Goal: Task Accomplishment & Management: Complete application form

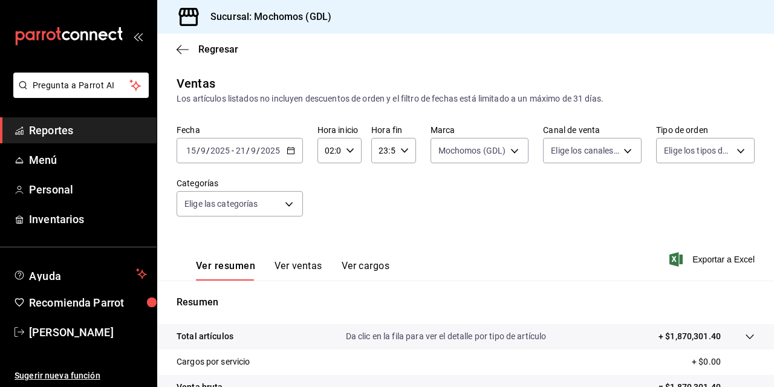
scroll to position [59, 0]
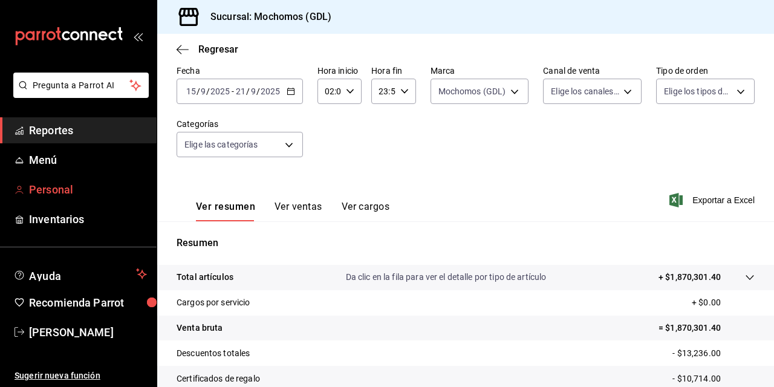
click at [40, 192] on font "Personal" at bounding box center [51, 189] width 44 height 13
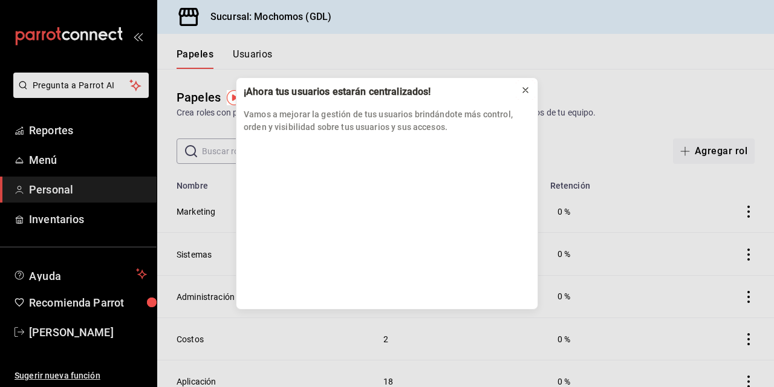
click at [526, 88] on icon at bounding box center [526, 90] width 10 height 10
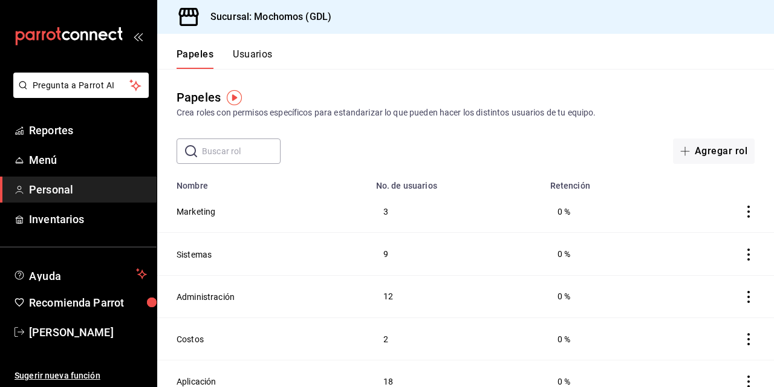
click at [254, 50] on button "Usuarios" at bounding box center [253, 58] width 40 height 21
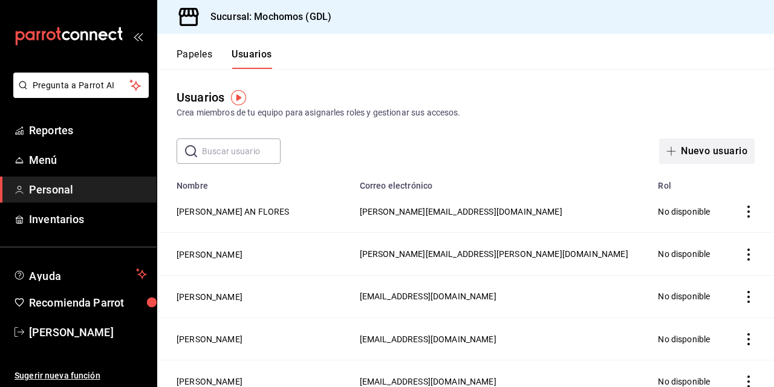
click at [691, 152] on font "Nuevo usuario" at bounding box center [714, 151] width 67 height 11
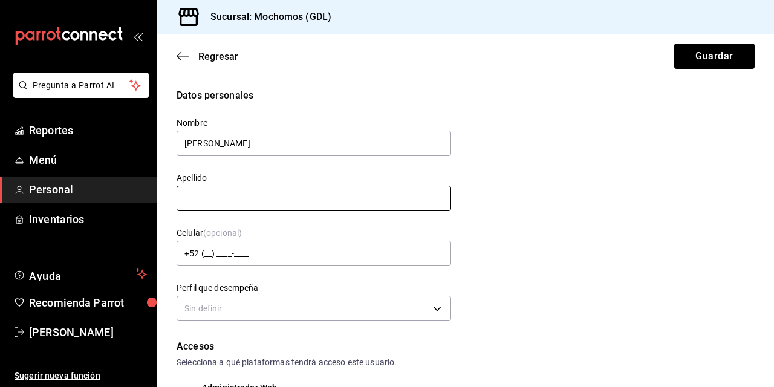
type input "[PERSON_NAME]"
click at [202, 197] on input "text" at bounding box center [314, 198] width 275 height 25
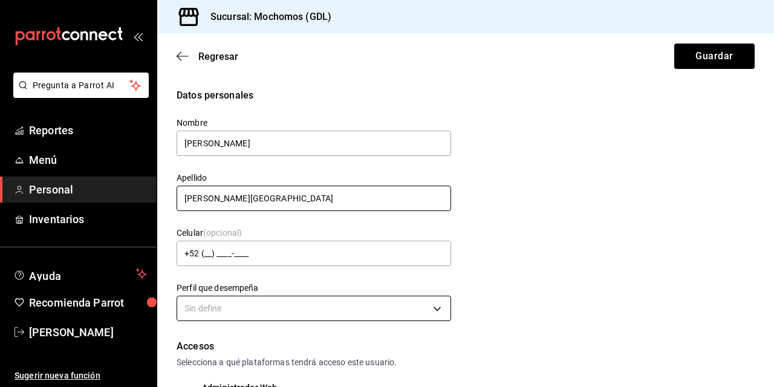
type input "[PERSON_NAME][GEOGRAPHIC_DATA]"
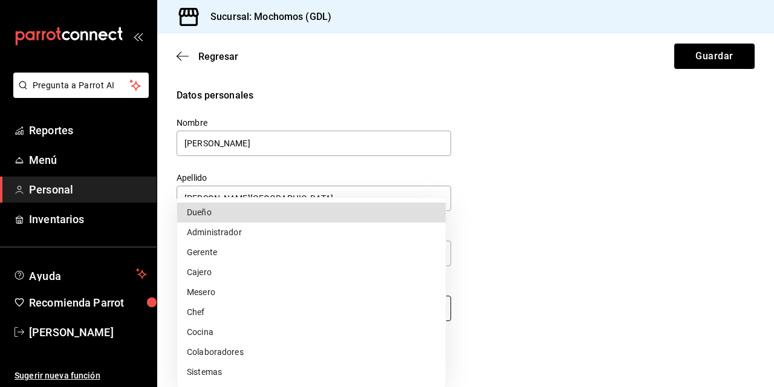
click at [435, 309] on body "Pregunta a Parrot AI Reportes Menú Personal Inventarios Ayuda Recomienda Parrot…" at bounding box center [387, 193] width 774 height 387
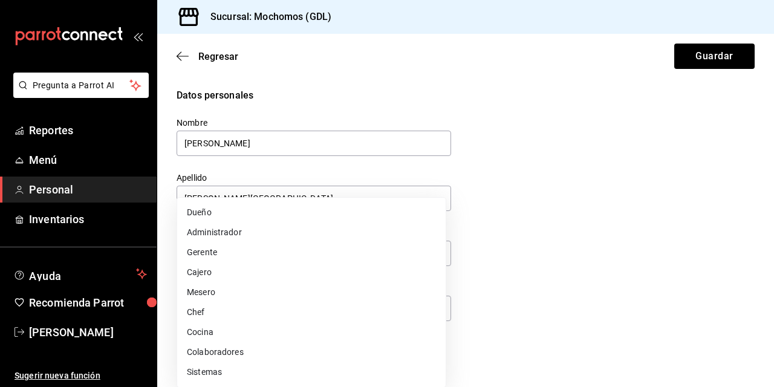
click at [276, 297] on li "Mesero" at bounding box center [311, 293] width 269 height 20
type input "WAITER"
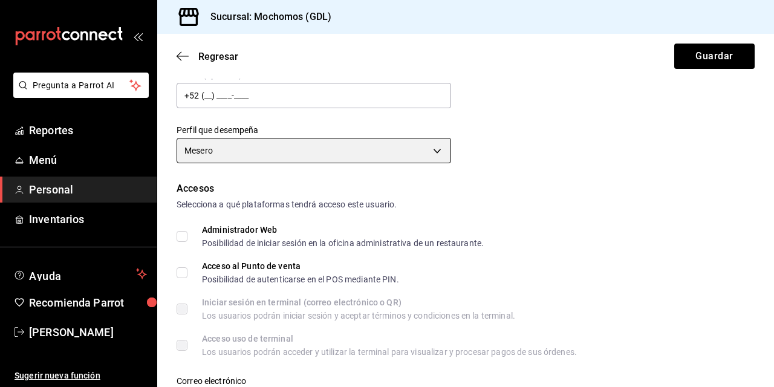
scroll to position [169, 0]
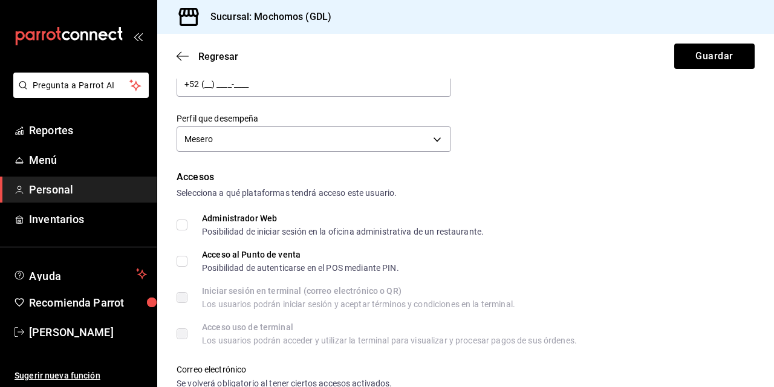
click at [184, 258] on input "Acceso al Punto de venta Posibilidad de autenticarse en el POS mediante PIN." at bounding box center [182, 261] width 11 height 11
checkbox input "true"
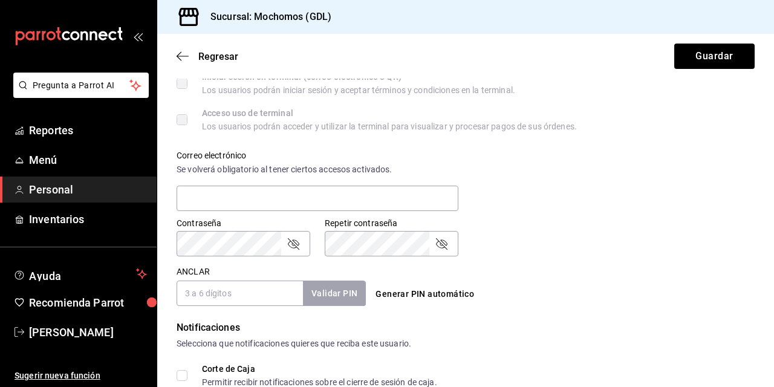
scroll to position [387, 0]
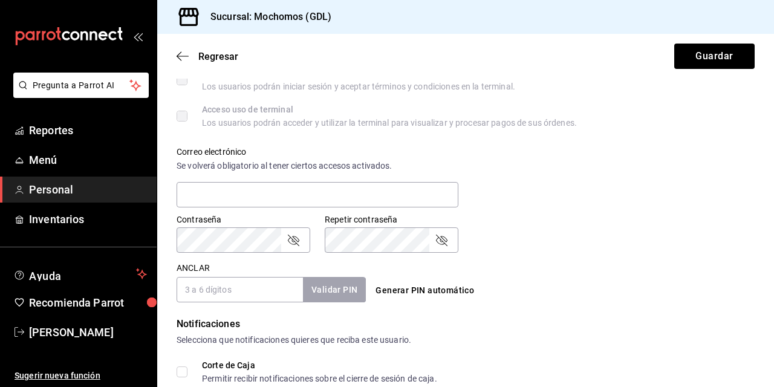
click at [217, 292] on input "ANCLAR" at bounding box center [240, 289] width 126 height 25
type input "1733"
click at [332, 298] on button "Validar PIN" at bounding box center [334, 290] width 64 height 26
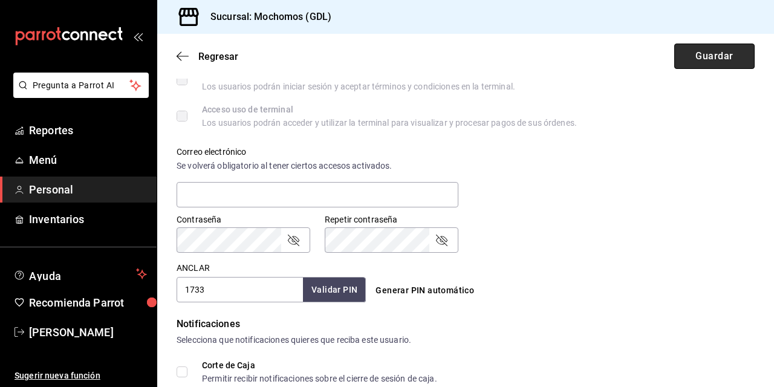
click at [716, 53] on button "Guardar" at bounding box center [715, 56] width 80 height 25
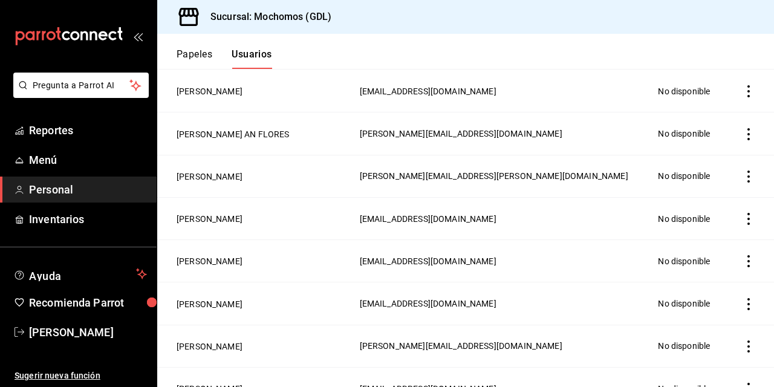
scroll to position [2, 0]
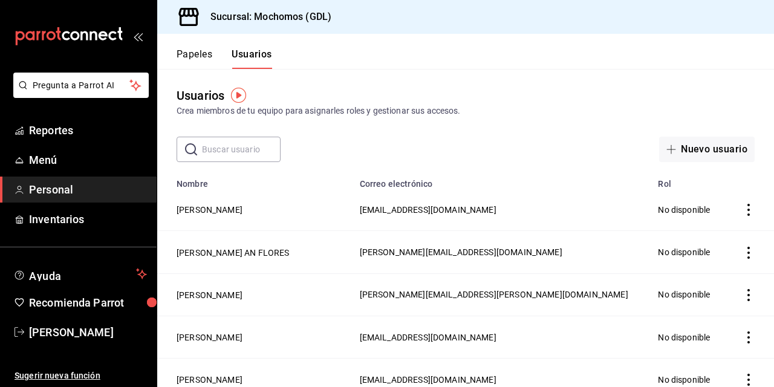
click at [743, 208] on icon "Acciones" at bounding box center [749, 210] width 12 height 12
click at [280, 206] on div at bounding box center [387, 193] width 774 height 387
click at [206, 209] on button "[PERSON_NAME]" at bounding box center [210, 210] width 66 height 12
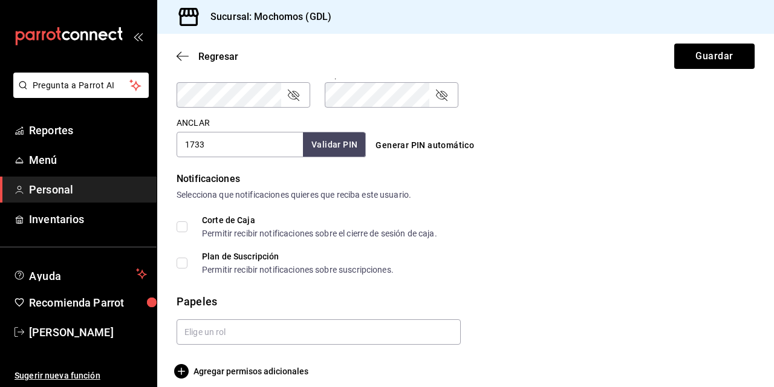
scroll to position [543, 0]
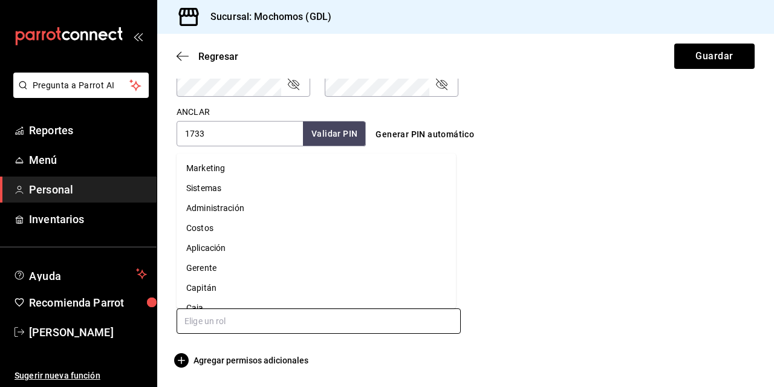
click at [268, 322] on input "text" at bounding box center [319, 321] width 284 height 25
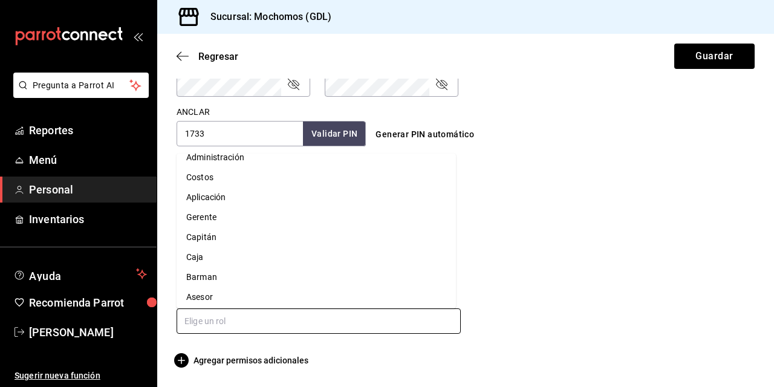
scroll to position [54, 0]
click at [194, 289] on li "Asesor" at bounding box center [317, 294] width 280 height 20
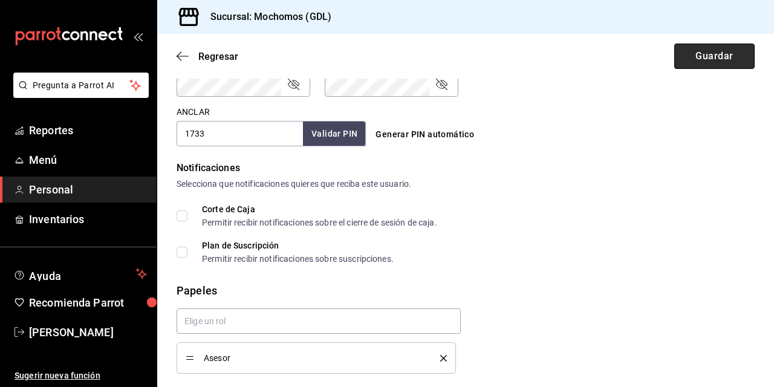
click at [698, 59] on button "Guardar" at bounding box center [715, 56] width 80 height 25
